Goal: Task Accomplishment & Management: Use online tool/utility

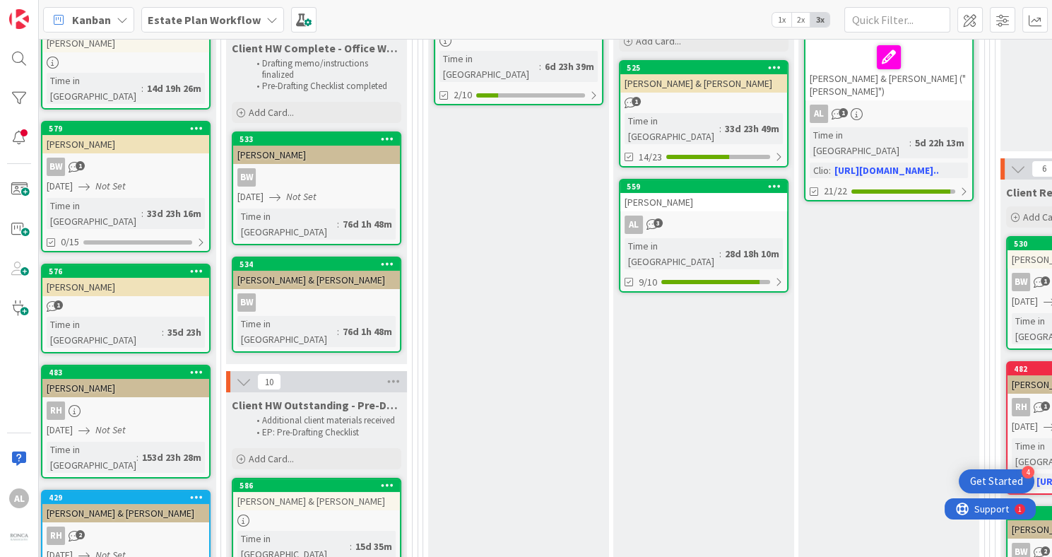
scroll to position [249, 391]
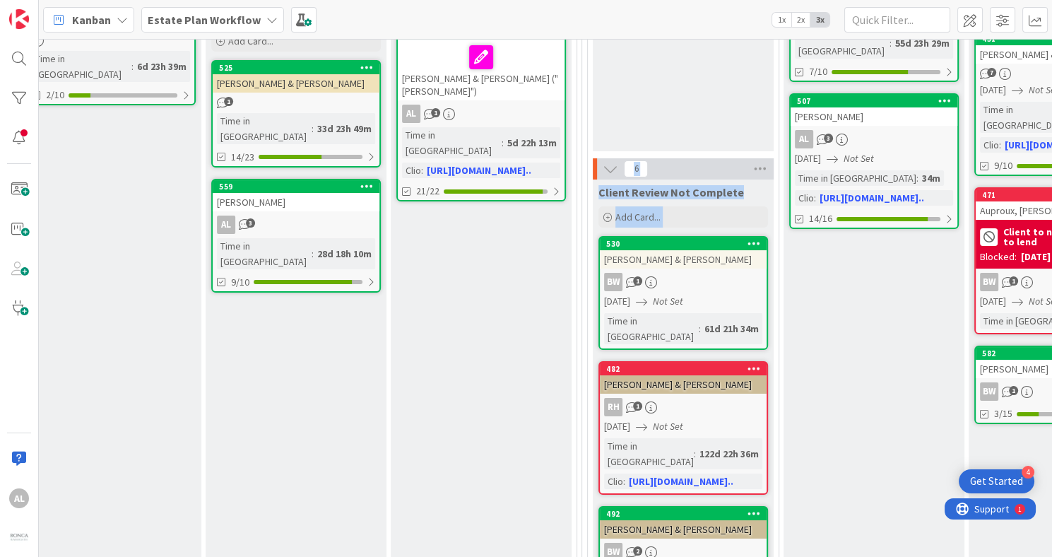
drag, startPoint x: 1039, startPoint y: 136, endPoint x: 1042, endPoint y: 68, distance: 68.6
click at [1042, 68] on div "3 Backlog Add Card... 540 [PERSON_NAME] [DATE] [DATE] [DATE] Time in [GEOGRAPHI…" at bounding box center [545, 298] width 1013 height 518
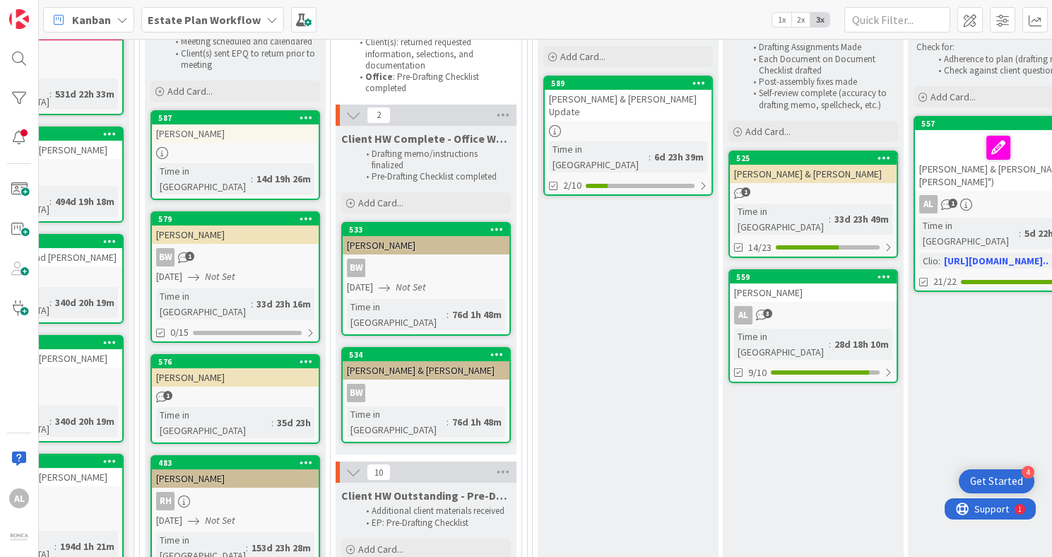
scroll to position [162, 280]
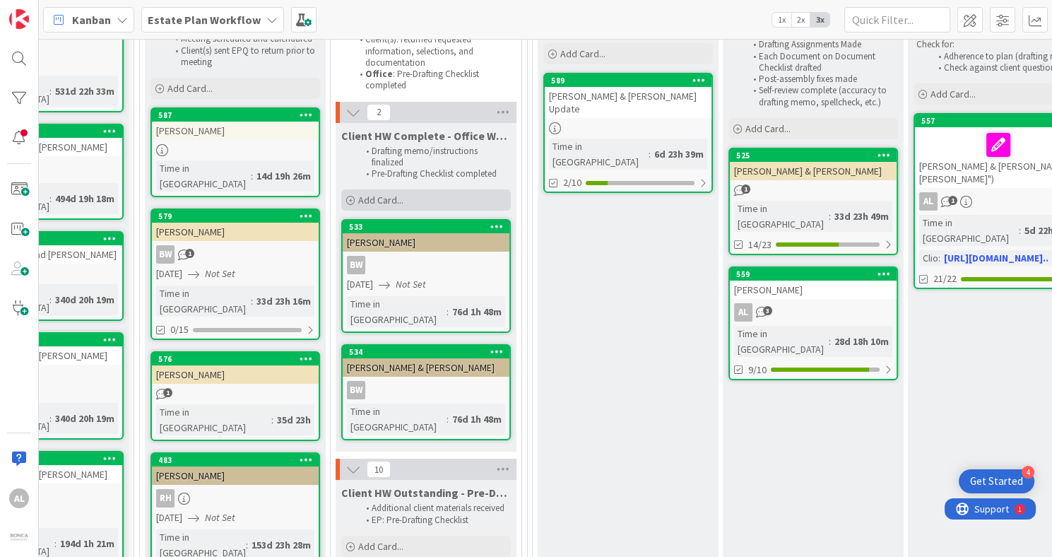
click at [430, 196] on div "Add Card..." at bounding box center [426, 199] width 170 height 21
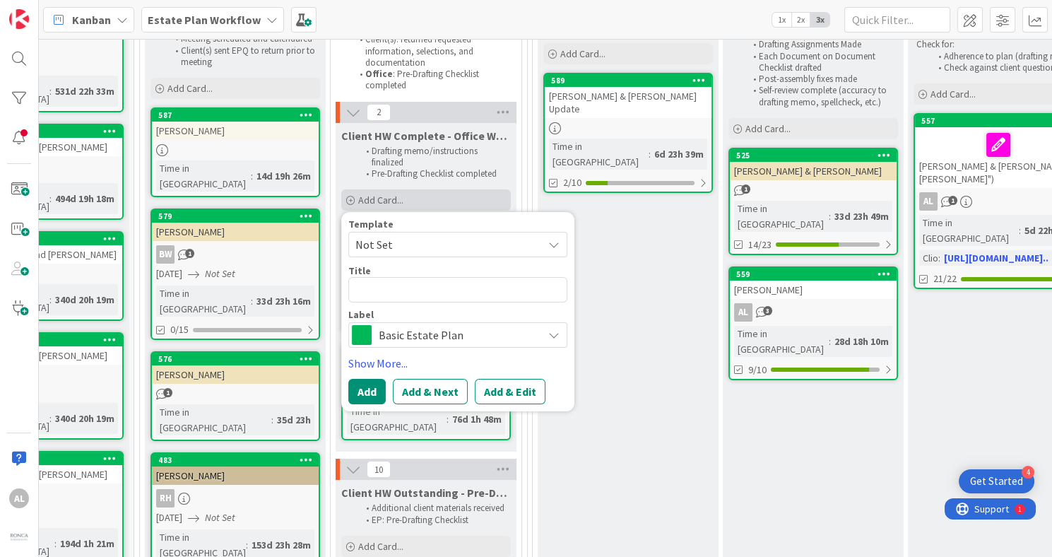
type textarea "x"
type textarea "D"
type textarea "x"
type textarea "De"
type textarea "x"
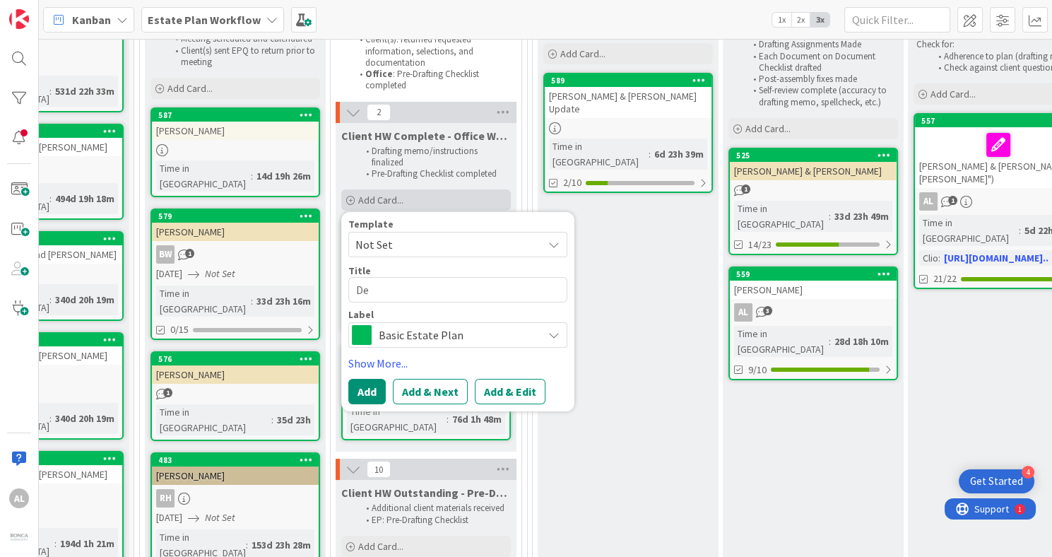
type textarea "DeL"
type textarea "x"
type textarea "DeLj"
type textarea "x"
type textarea "DeLju"
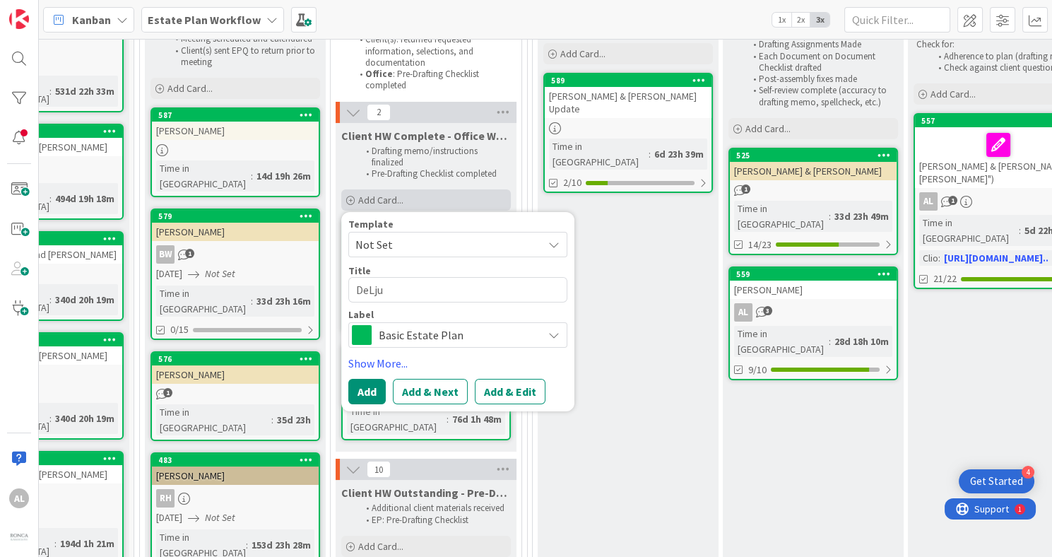
type textarea "x"
type textarea "DeLjuc"
type textarea "x"
type textarea "DeLjuca"
type textarea "x"
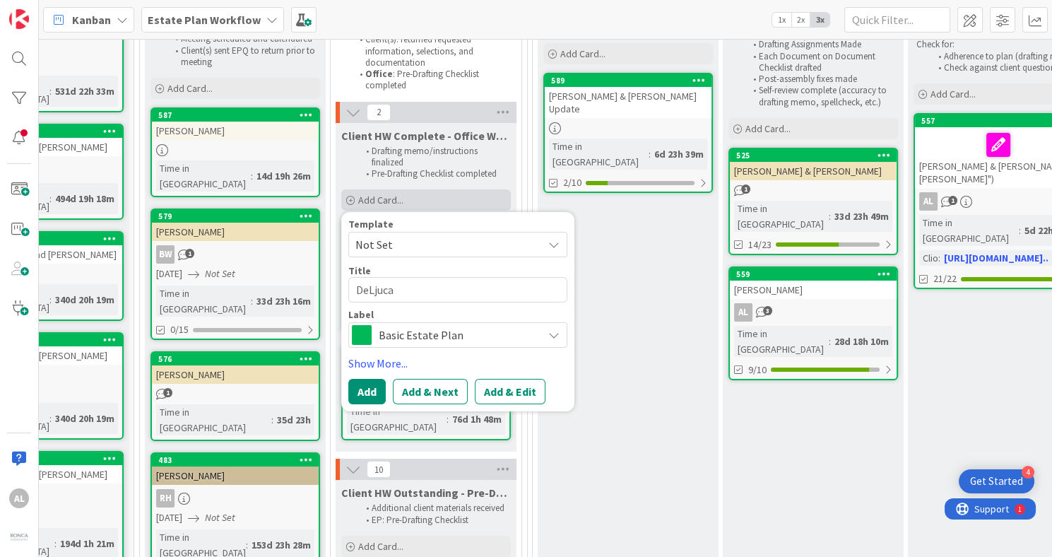
type textarea "DeLjuc"
type textarea "x"
type textarea "DeLju"
type textarea "x"
type textarea "DeLj"
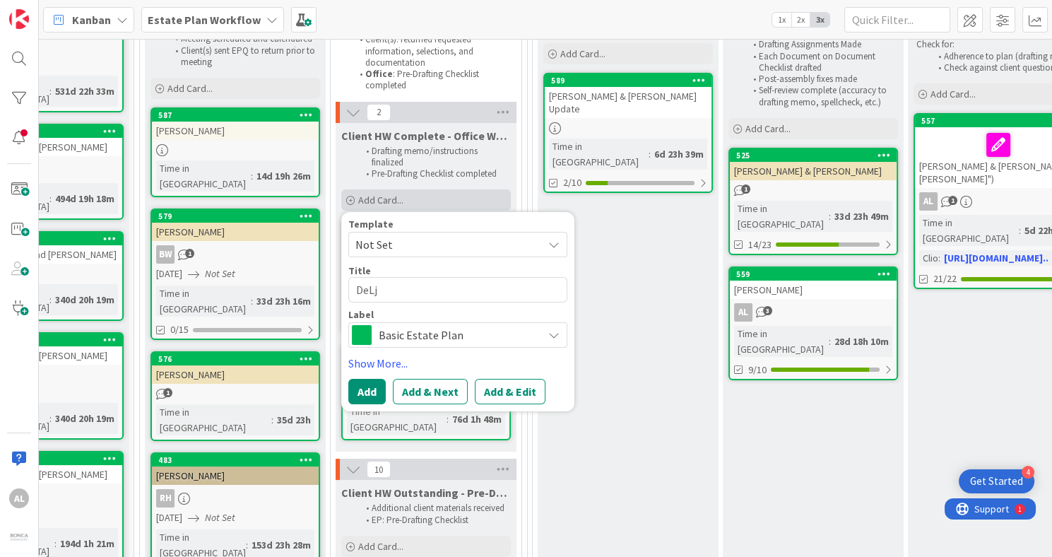
type textarea "x"
type textarea "DeL"
type textarea "x"
type textarea "DeLu"
type textarea "x"
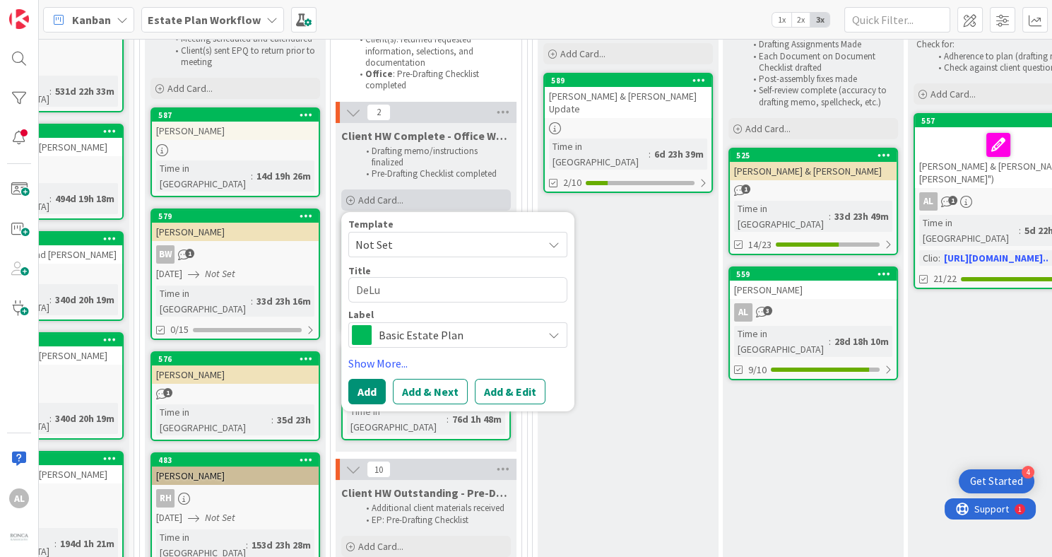
type textarea "DeLuc"
type textarea "x"
type textarea "[PERSON_NAME]"
type textarea "x"
type textarea "[PERSON_NAME],"
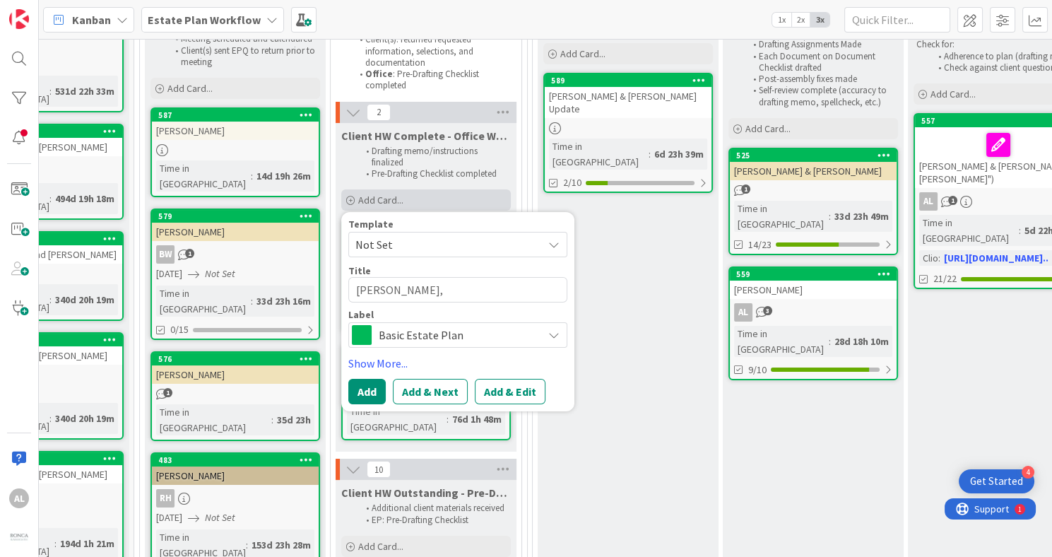
type textarea "x"
type textarea "[PERSON_NAME],"
type textarea "x"
type textarea "[PERSON_NAME], J"
type textarea "x"
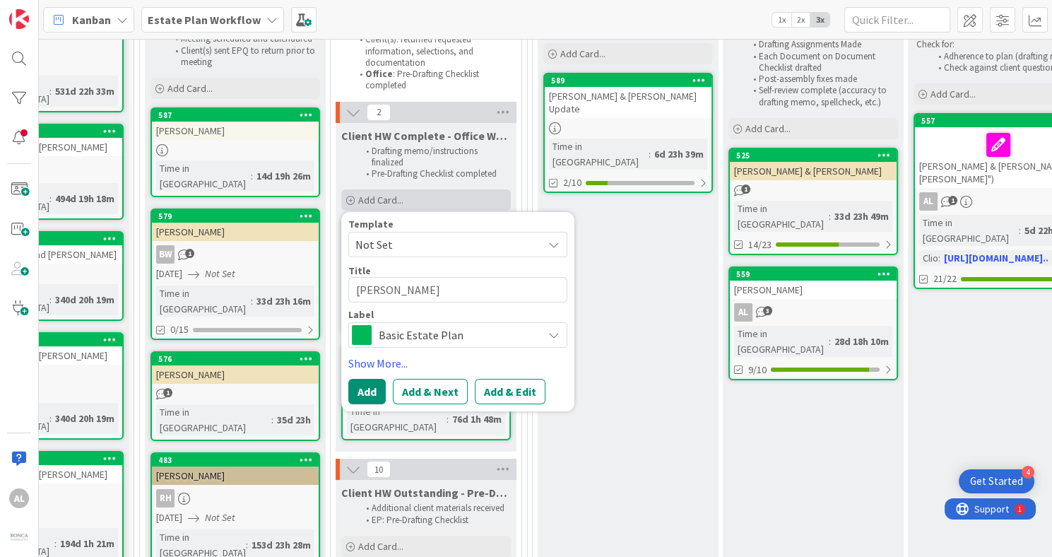
type textarea "[PERSON_NAME]"
type textarea "x"
type textarea "[PERSON_NAME]"
type textarea "x"
type textarea "[PERSON_NAME]"
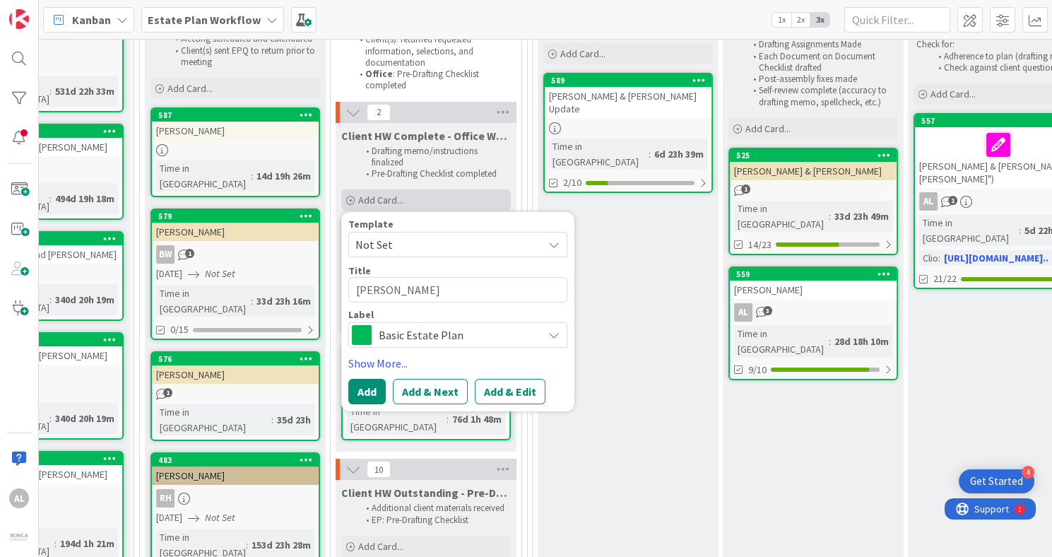
type textarea "x"
type textarea "[PERSON_NAME]"
type textarea "x"
type textarea "[PERSON_NAME] an"
type textarea "x"
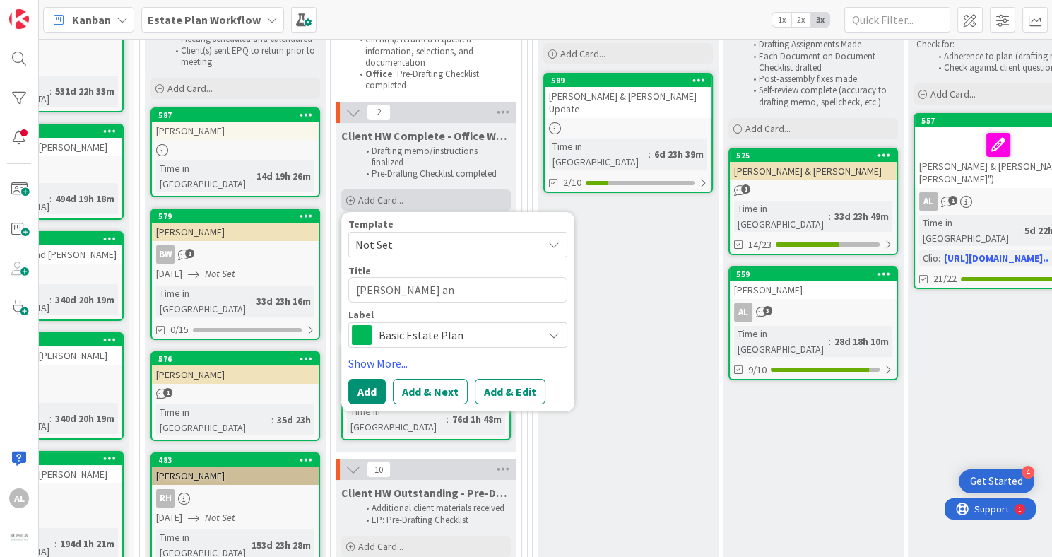
type textarea "[PERSON_NAME] and"
type textarea "x"
type textarea "[PERSON_NAME] and"
type textarea "x"
type textarea "[PERSON_NAME] and J"
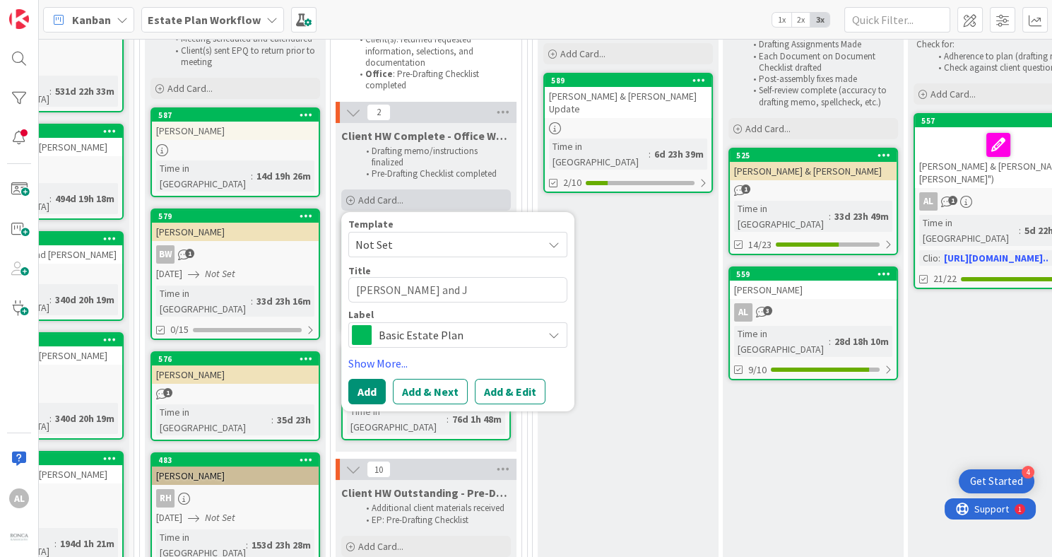
type textarea "x"
type textarea "[PERSON_NAME] and [PERSON_NAME]"
type textarea "x"
type textarea "[PERSON_NAME] and [PERSON_NAME]"
type textarea "x"
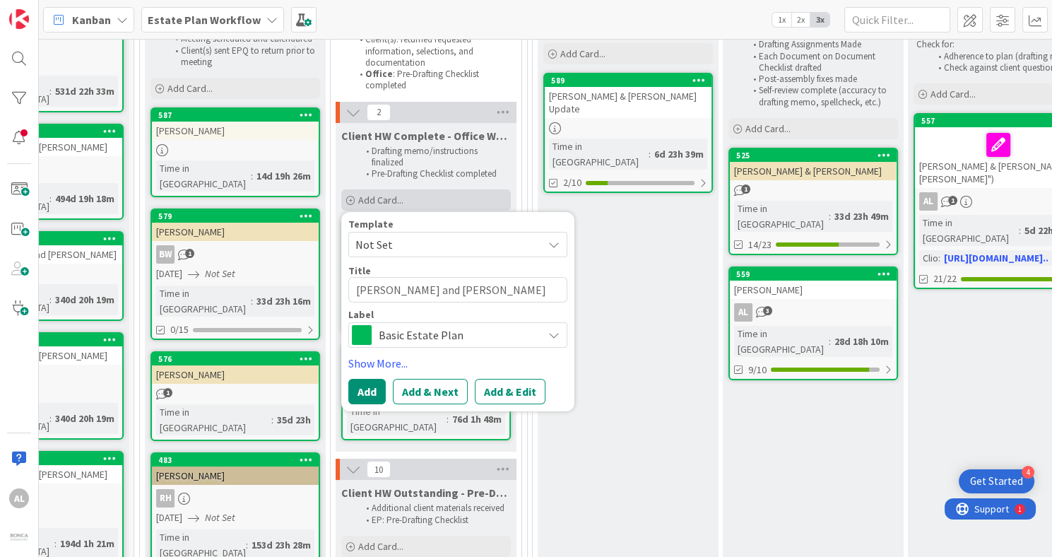
type textarea "[PERSON_NAME] and [PERSON_NAME]"
type textarea "x"
type textarea "[PERSON_NAME] and [PERSON_NAME]"
click at [547, 337] on div "Basic Estate Plan" at bounding box center [457, 334] width 219 height 25
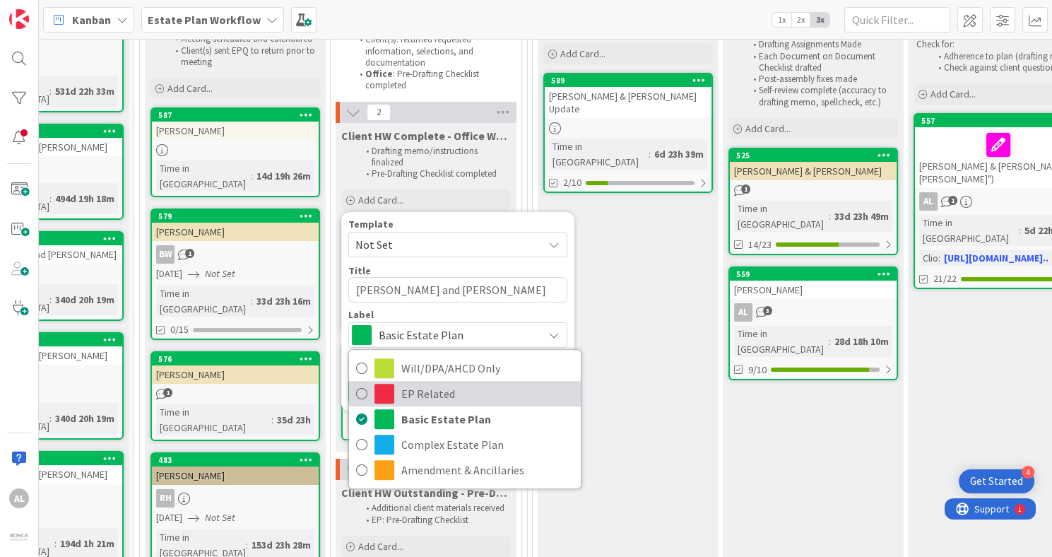
click at [368, 389] on link "EP Related" at bounding box center [465, 393] width 232 height 25
type textarea "x"
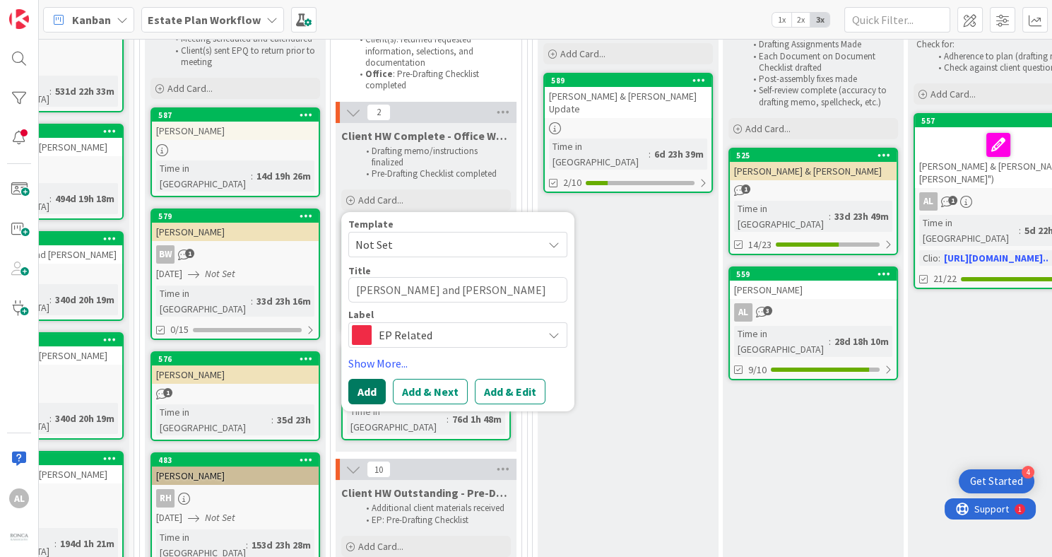
click at [363, 391] on button "Add" at bounding box center [366, 391] width 37 height 25
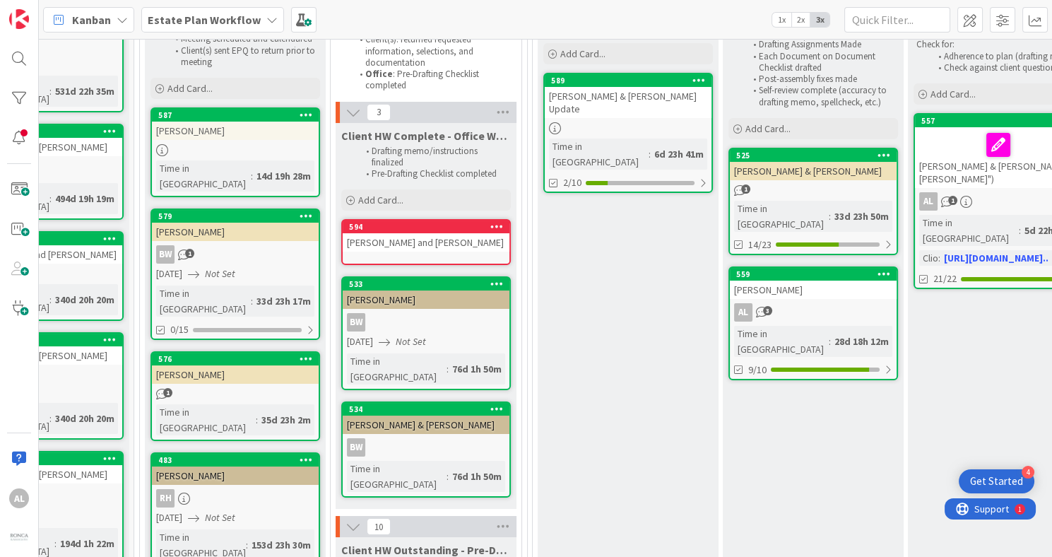
click at [473, 248] on div "[PERSON_NAME] and [PERSON_NAME]" at bounding box center [426, 242] width 167 height 18
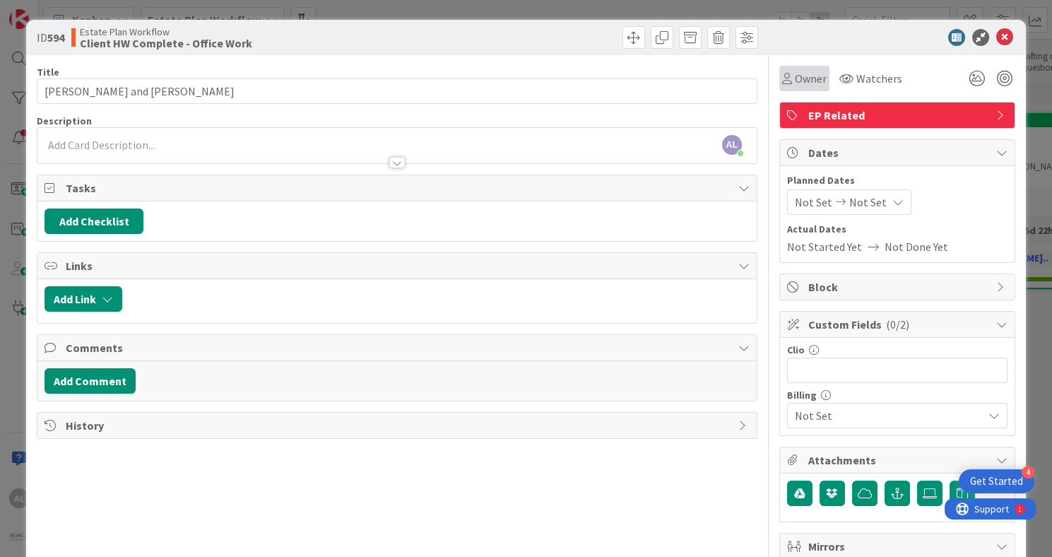
click at [796, 71] on span "Owner" at bounding box center [811, 78] width 32 height 17
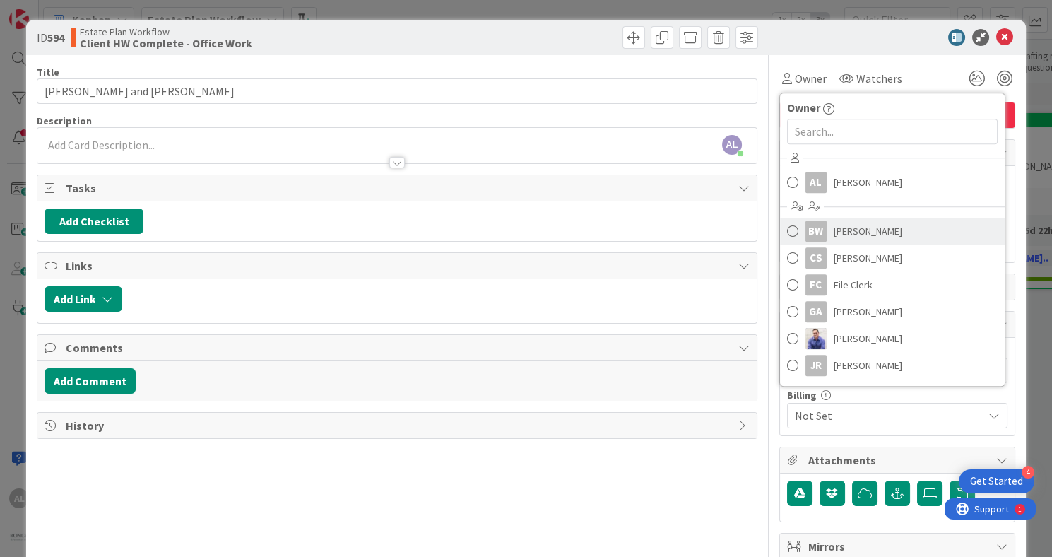
click at [861, 231] on span "[PERSON_NAME]" at bounding box center [868, 230] width 69 height 21
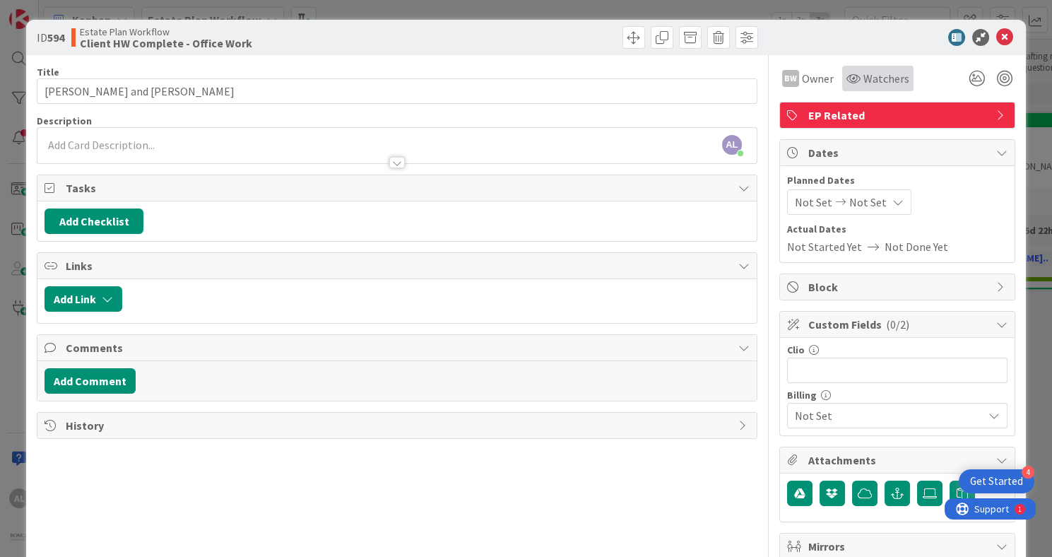
click at [884, 77] on span "Watchers" at bounding box center [886, 78] width 46 height 17
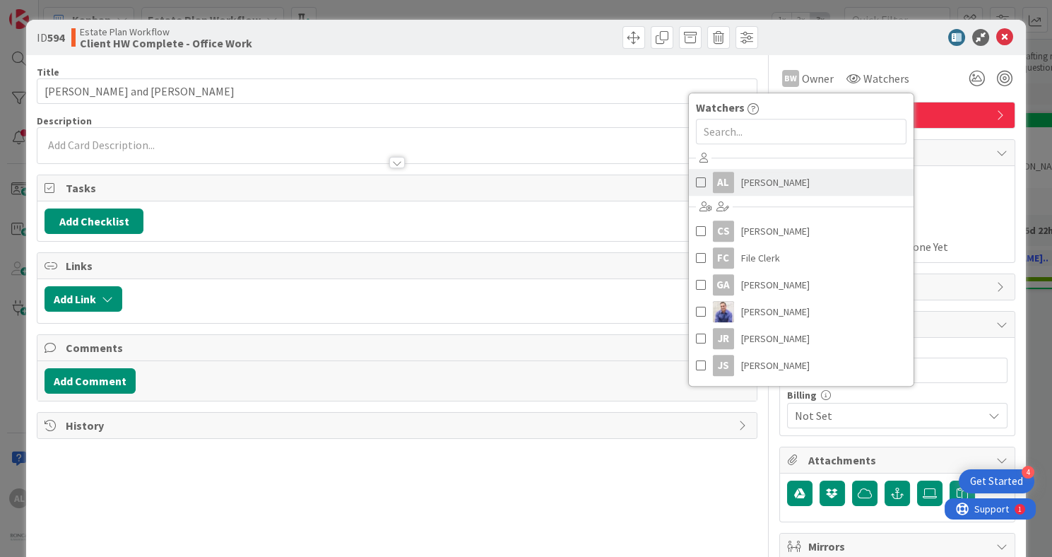
click at [744, 182] on span "[PERSON_NAME]" at bounding box center [775, 182] width 69 height 21
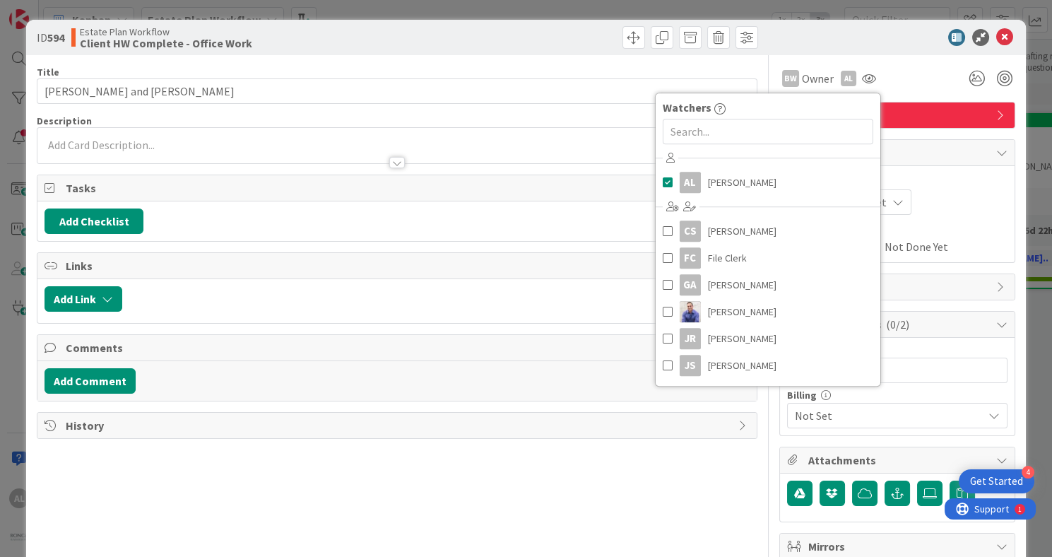
click at [578, 489] on div "Title 22 / 128 [PERSON_NAME] and [PERSON_NAME] Description AL [PERSON_NAME] jus…" at bounding box center [397, 380] width 721 height 651
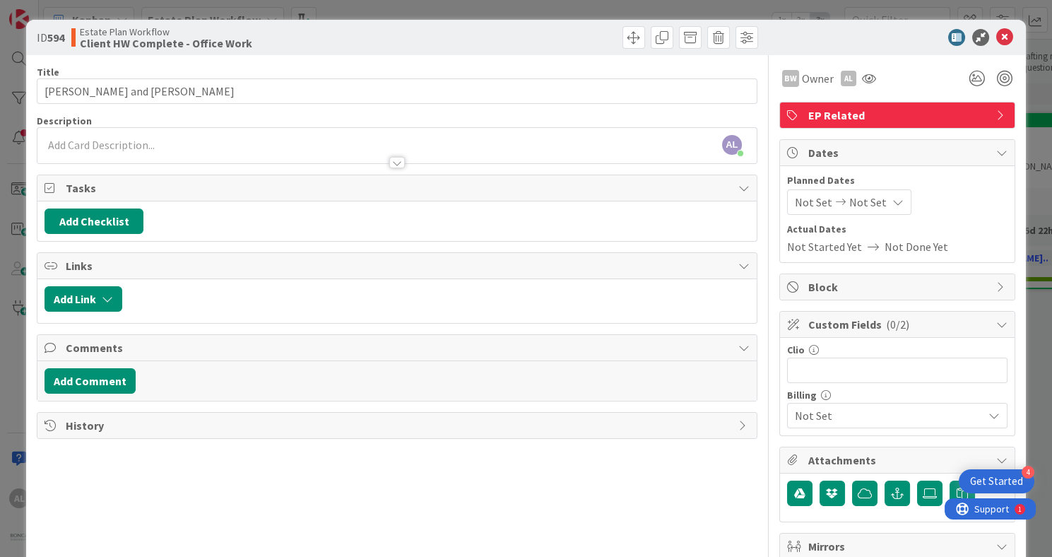
click at [66, 146] on div "AL [PERSON_NAME] just joined" at bounding box center [396, 145] width 719 height 35
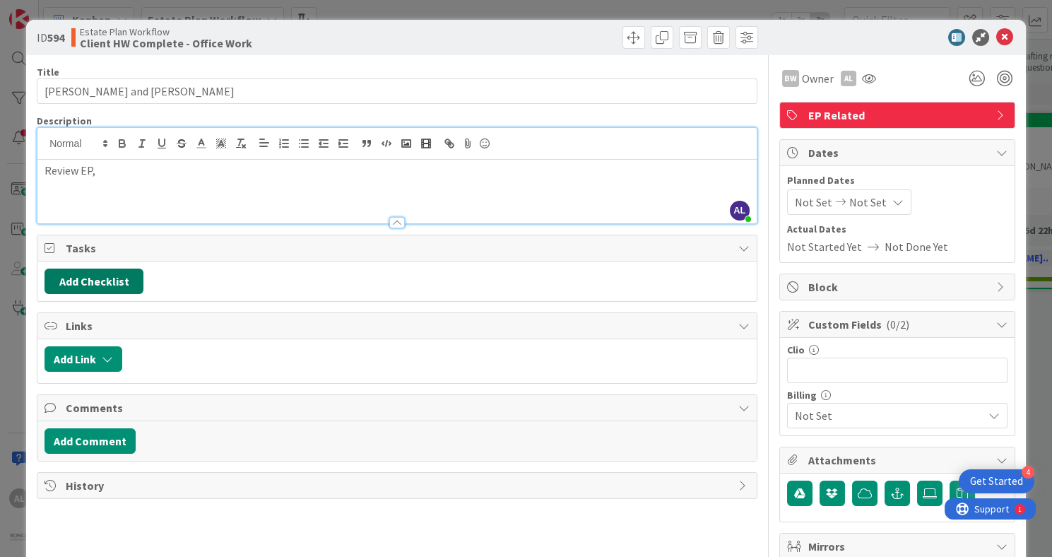
click at [69, 285] on button "Add Checklist" at bounding box center [94, 280] width 99 height 25
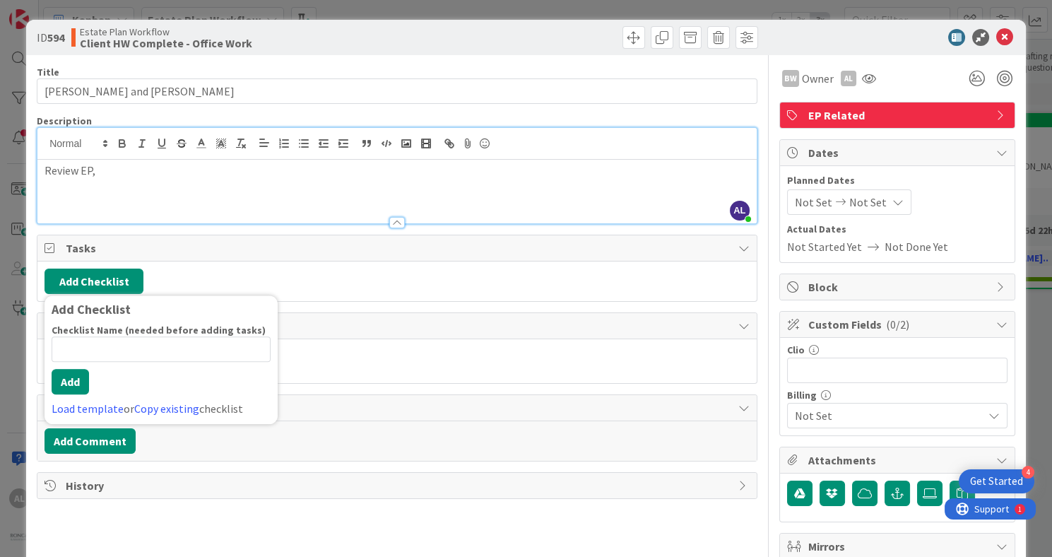
click at [114, 177] on p "Review EP," at bounding box center [397, 170] width 705 height 16
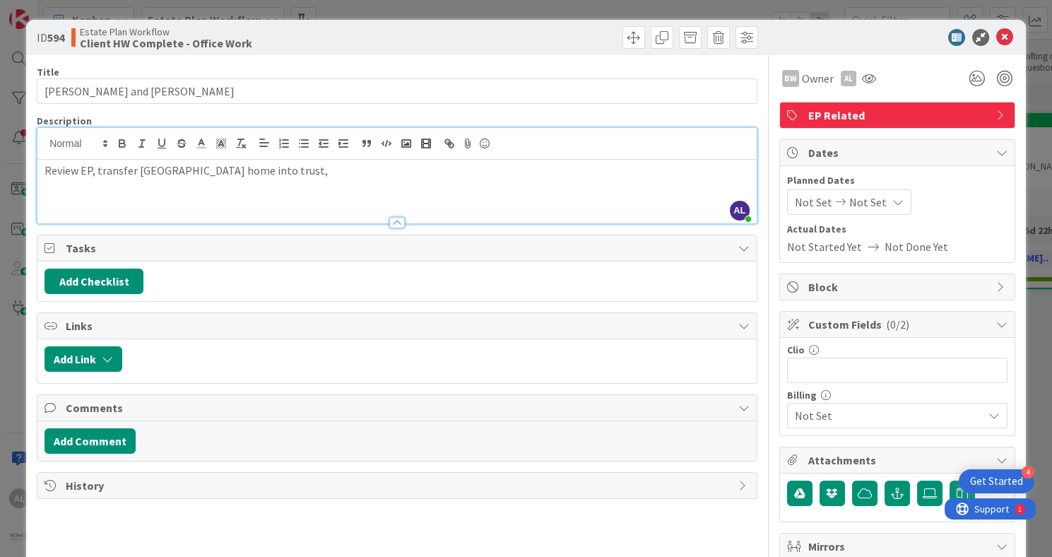
drag, startPoint x: 95, startPoint y: 170, endPoint x: 90, endPoint y: 211, distance: 40.5
click at [93, 170] on p "Review EP, transfer [GEOGRAPHIC_DATA] home into trust," at bounding box center [397, 170] width 705 height 16
click at [83, 167] on p "Transfer [GEOGRAPHIC_DATA] home into trust," at bounding box center [397, 170] width 705 height 16
click at [248, 170] on p "Transfer of [GEOGRAPHIC_DATA] home into trust," at bounding box center [397, 170] width 705 height 16
click at [243, 165] on p "Transfer of [GEOGRAPHIC_DATA] home into trust," at bounding box center [397, 170] width 705 height 16
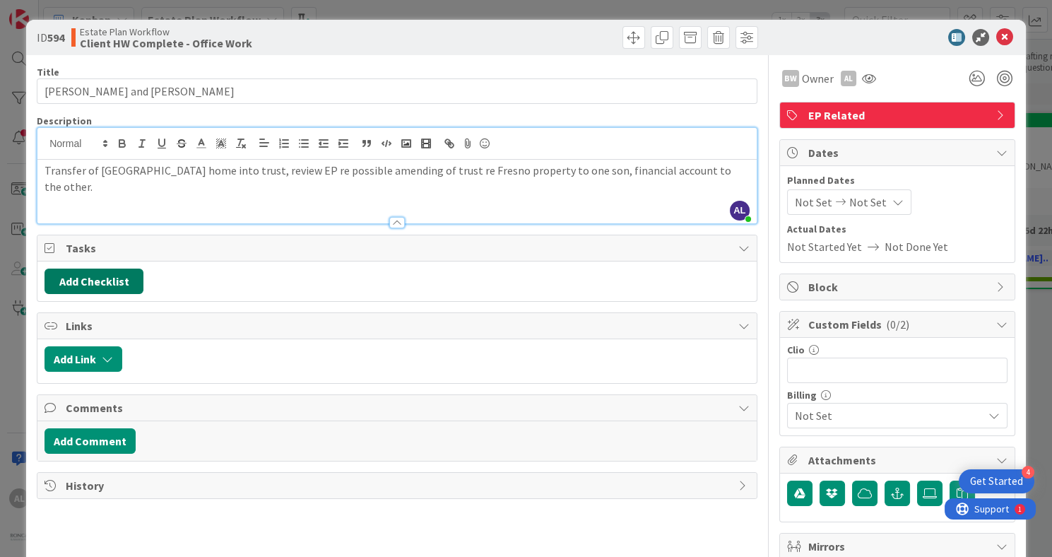
click at [126, 278] on button "Add Checklist" at bounding box center [94, 280] width 99 height 25
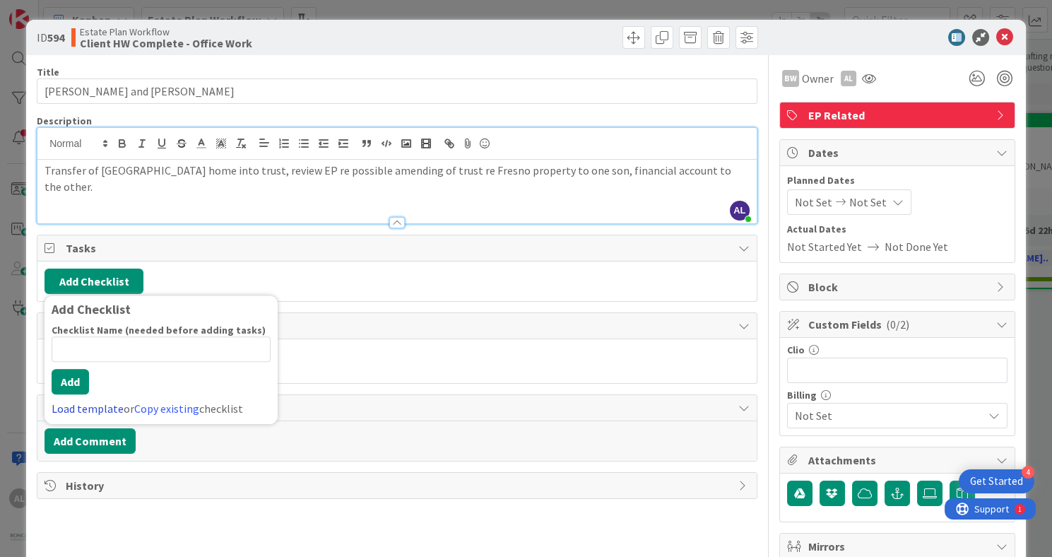
click at [97, 408] on link "Load template" at bounding box center [88, 408] width 72 height 14
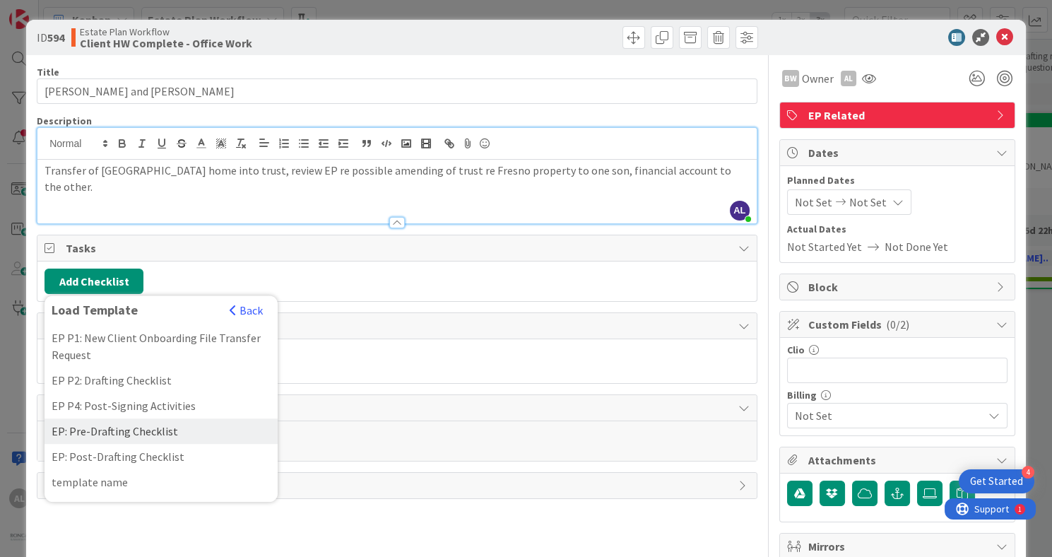
click at [97, 432] on div "EP: Pre-Drafting Checklist" at bounding box center [161, 430] width 233 height 25
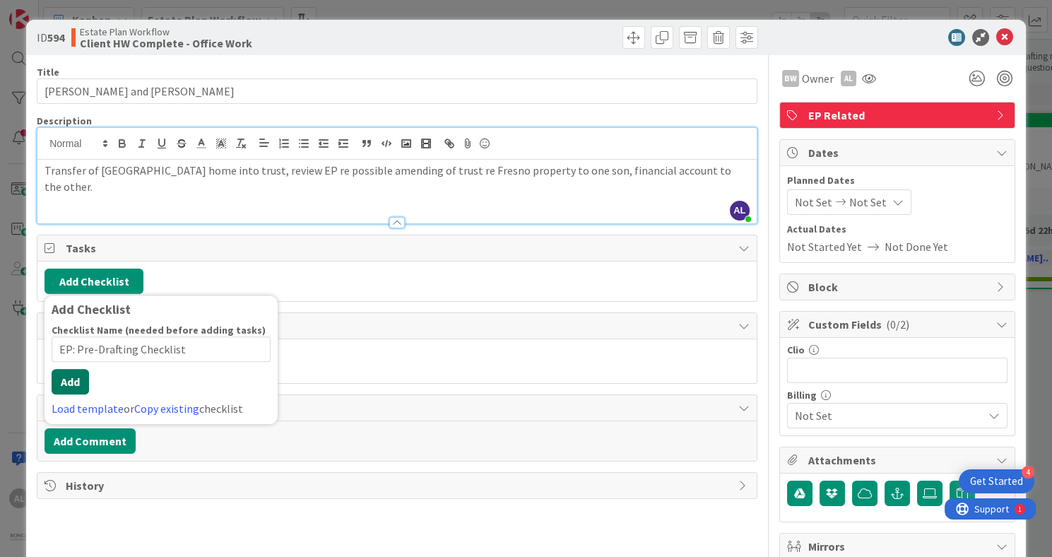
click at [72, 391] on button "Add" at bounding box center [70, 381] width 37 height 25
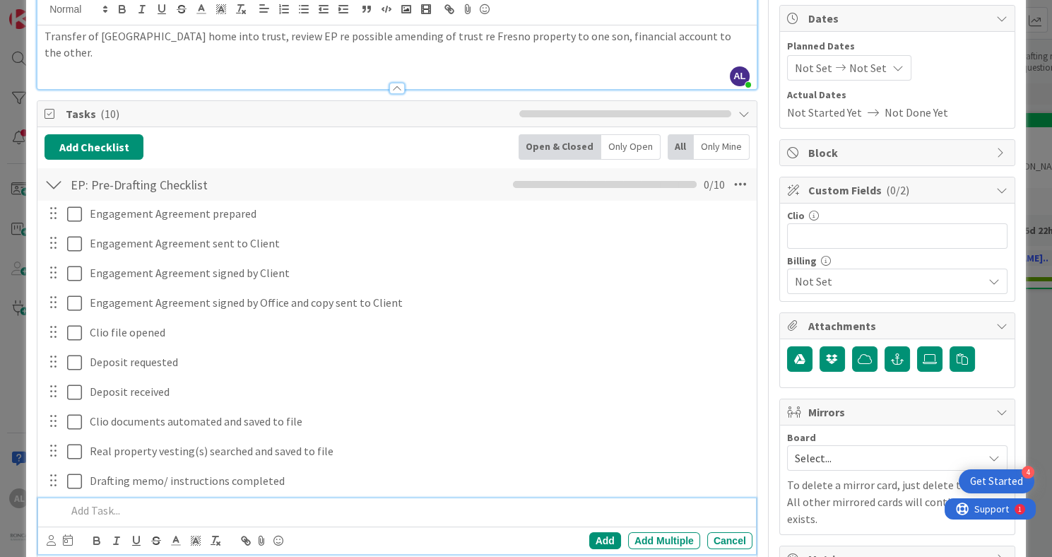
scroll to position [141, 0]
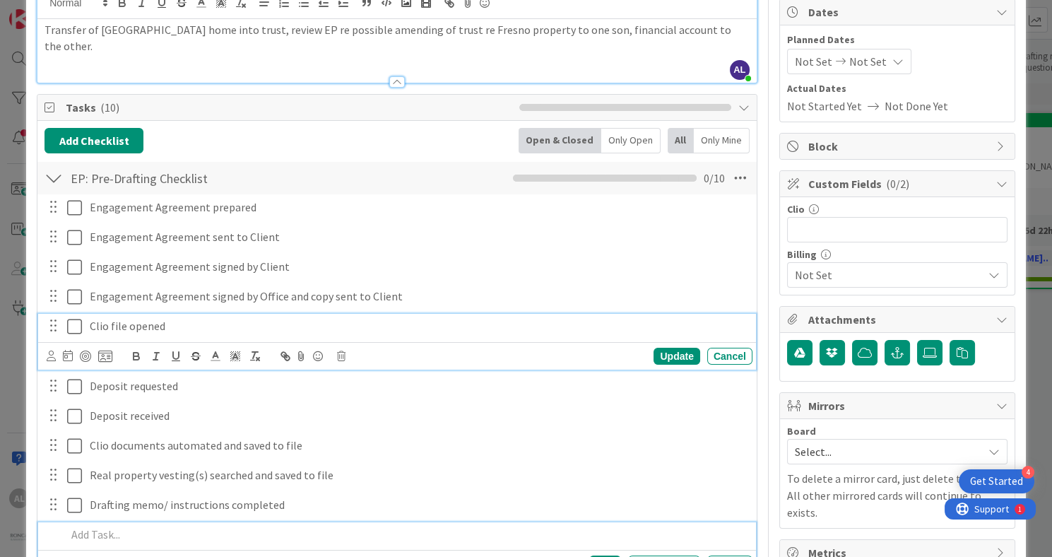
click at [73, 325] on icon at bounding box center [74, 326] width 15 height 17
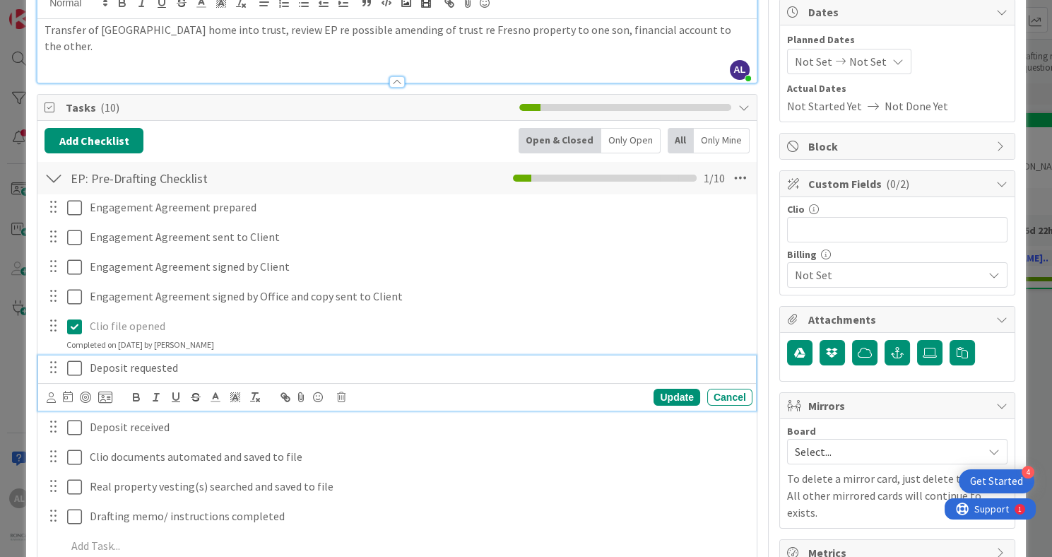
click at [177, 366] on p "Deposit requested" at bounding box center [418, 368] width 657 height 16
click at [343, 396] on icon at bounding box center [341, 397] width 8 height 10
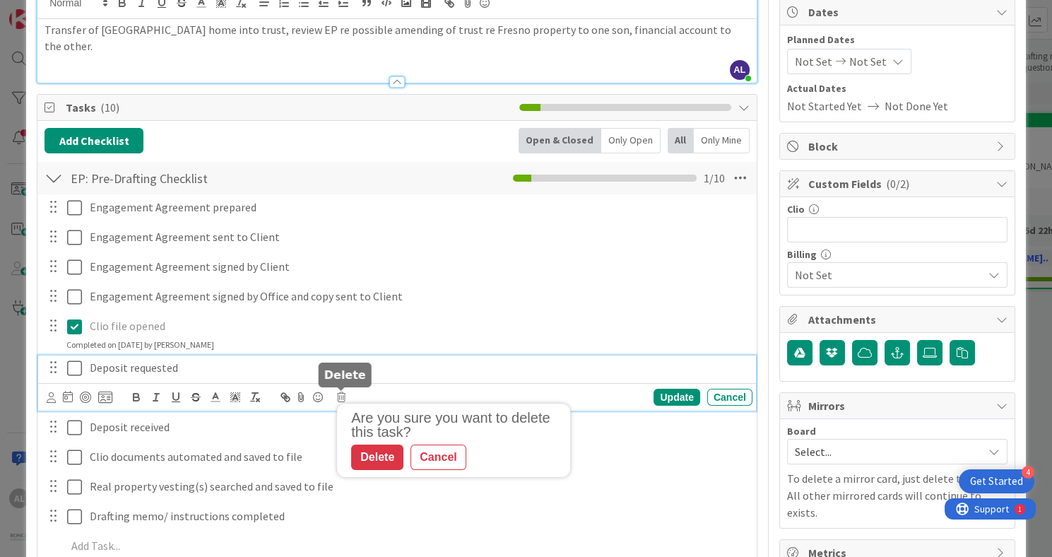
click at [378, 457] on div "Delete" at bounding box center [377, 456] width 52 height 25
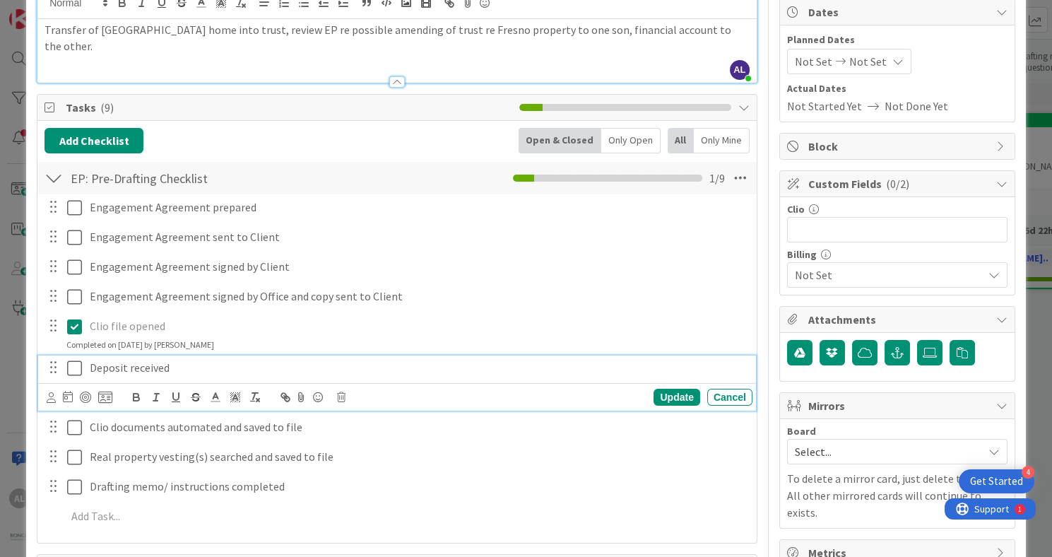
click at [174, 373] on p "Deposit received" at bounding box center [418, 368] width 657 height 16
click at [337, 394] on icon at bounding box center [341, 397] width 8 height 10
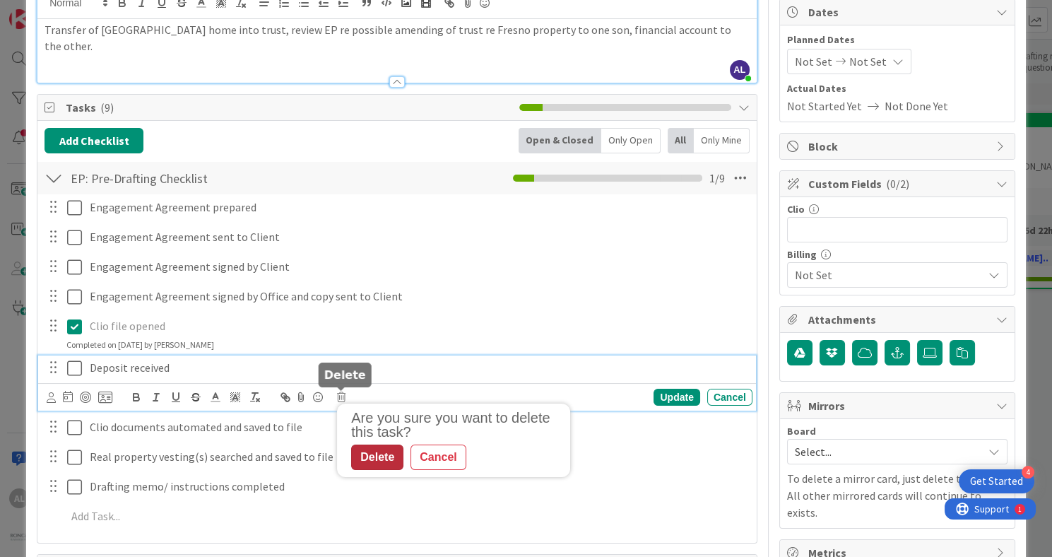
click at [387, 457] on div "Delete" at bounding box center [377, 456] width 52 height 25
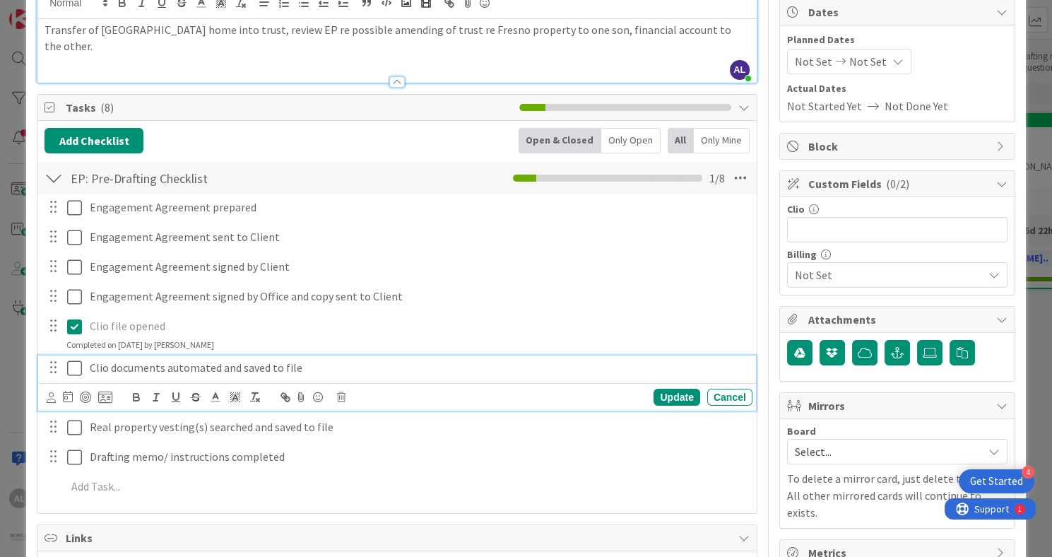
click at [300, 367] on p "Clio documents automated and saved to file" at bounding box center [418, 368] width 657 height 16
click at [345, 396] on icon at bounding box center [341, 397] width 8 height 10
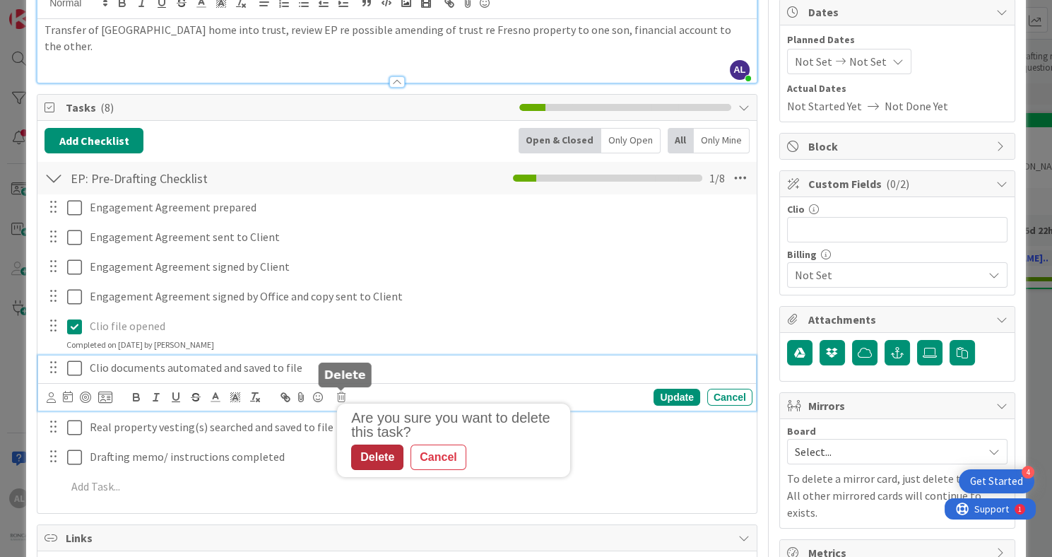
click at [368, 456] on div "Delete" at bounding box center [377, 456] width 52 height 25
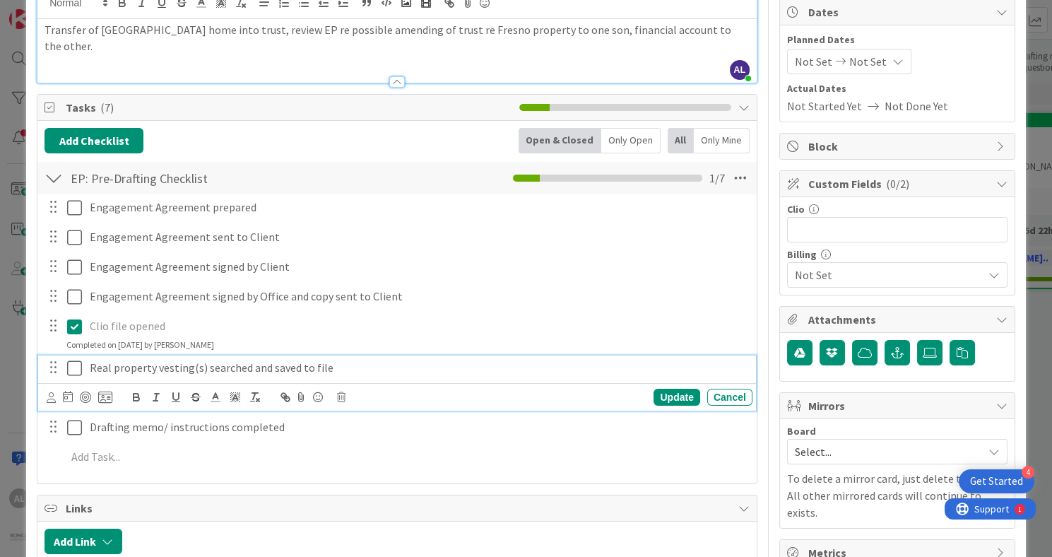
click at [72, 367] on icon at bounding box center [74, 368] width 15 height 17
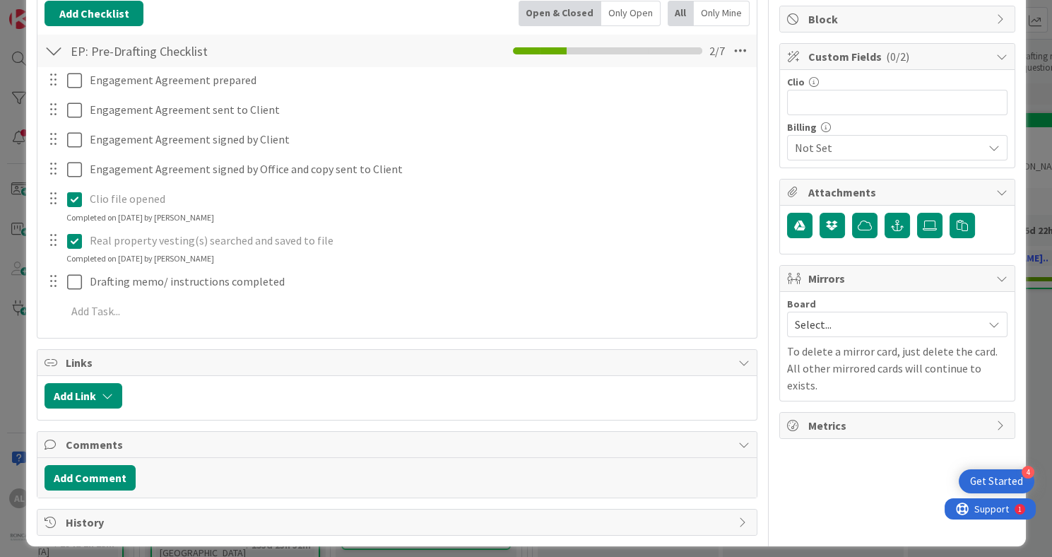
scroll to position [269, 0]
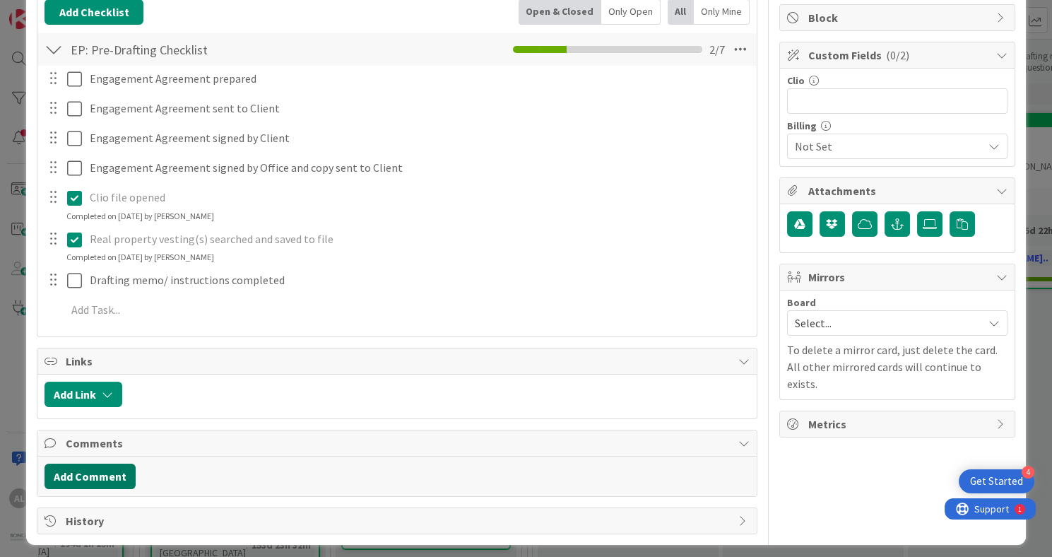
click at [106, 479] on button "Add Comment" at bounding box center [90, 475] width 91 height 25
